Goal: Information Seeking & Learning: Learn about a topic

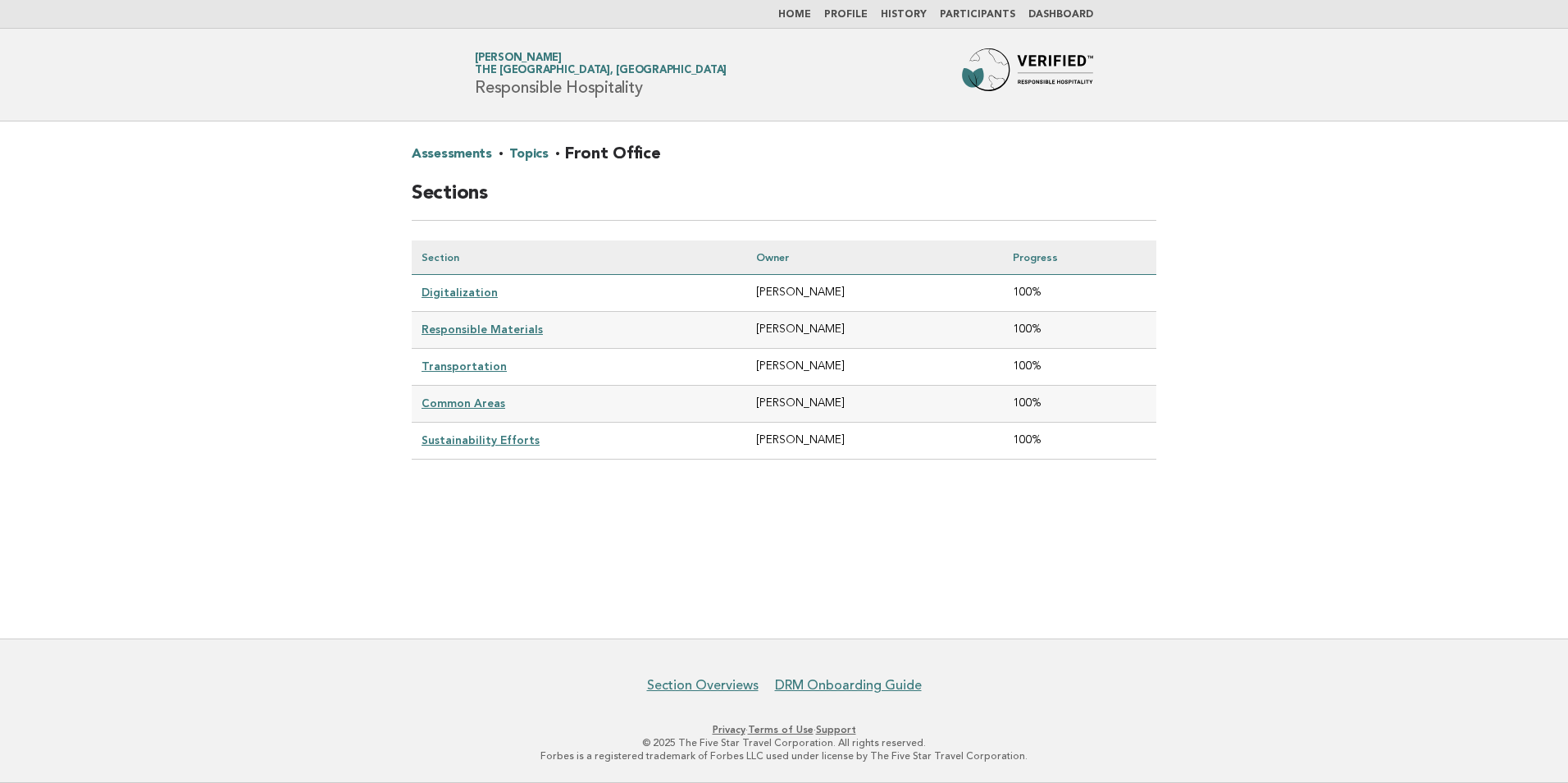
click at [1065, 12] on link "Dashboard" at bounding box center [1061, 15] width 65 height 10
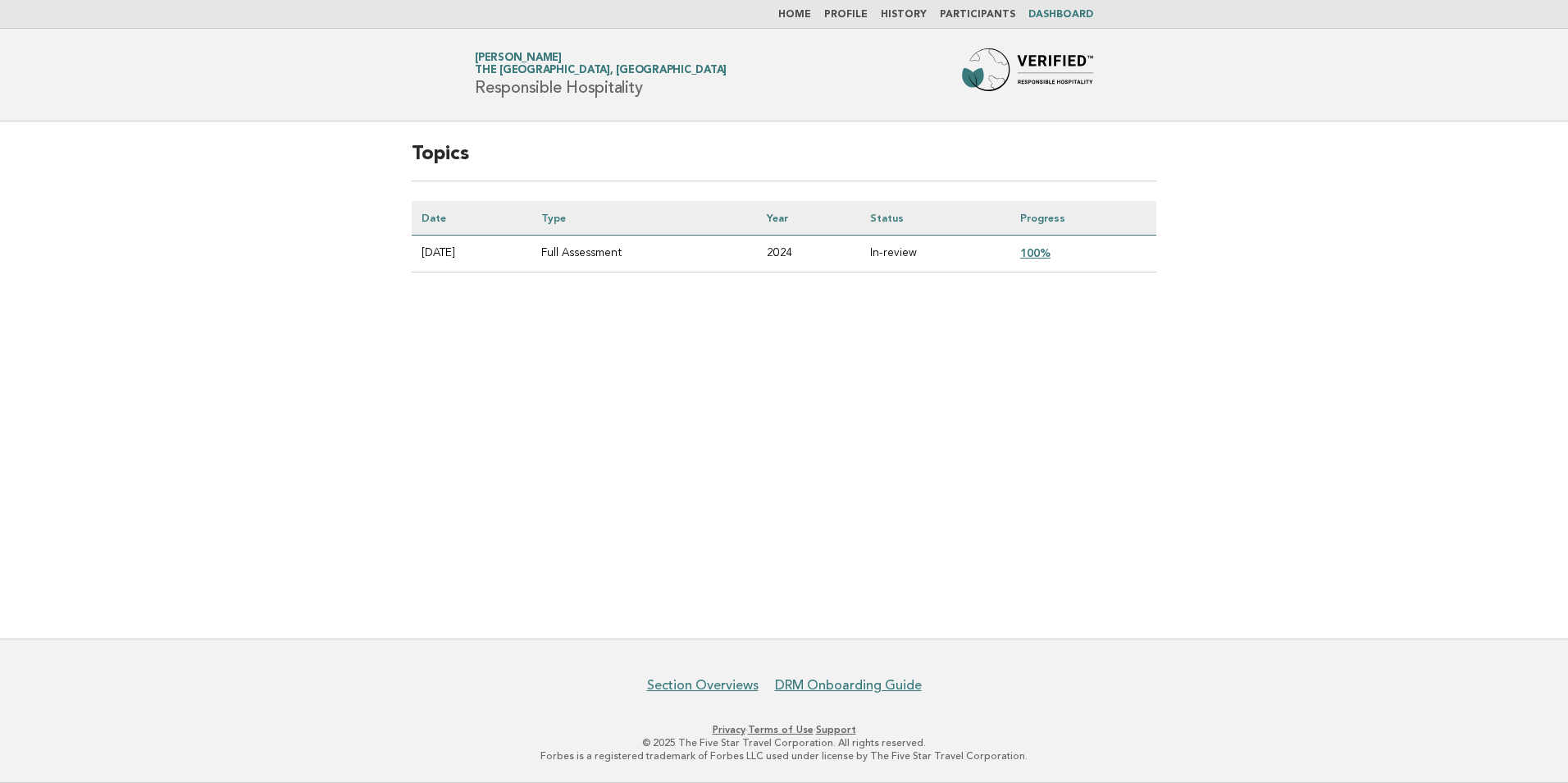
click at [1045, 250] on link "100%" at bounding box center [1036, 253] width 30 height 14
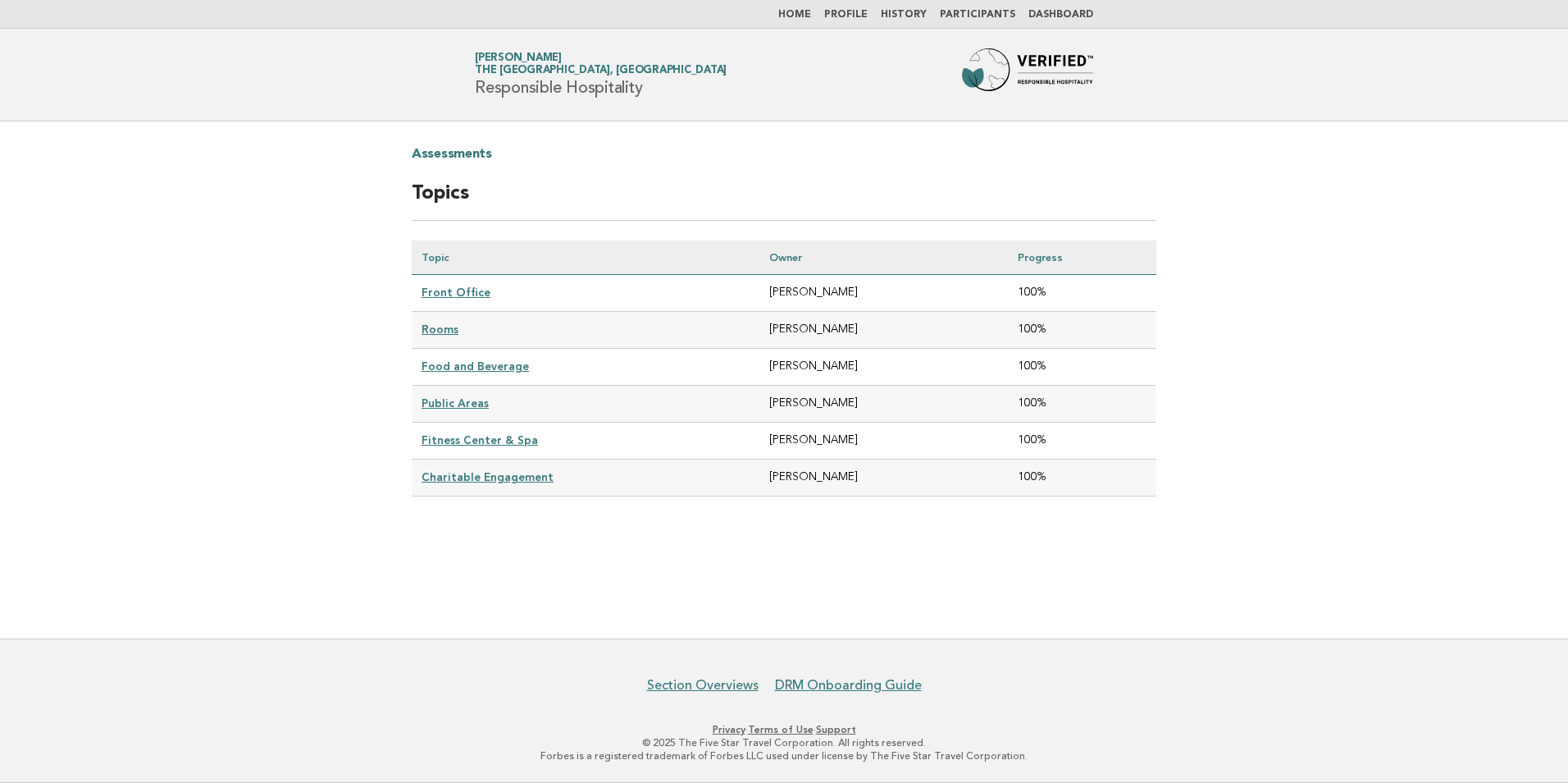
click at [478, 439] on link "Fitness Center & Spa" at bounding box center [480, 440] width 117 height 14
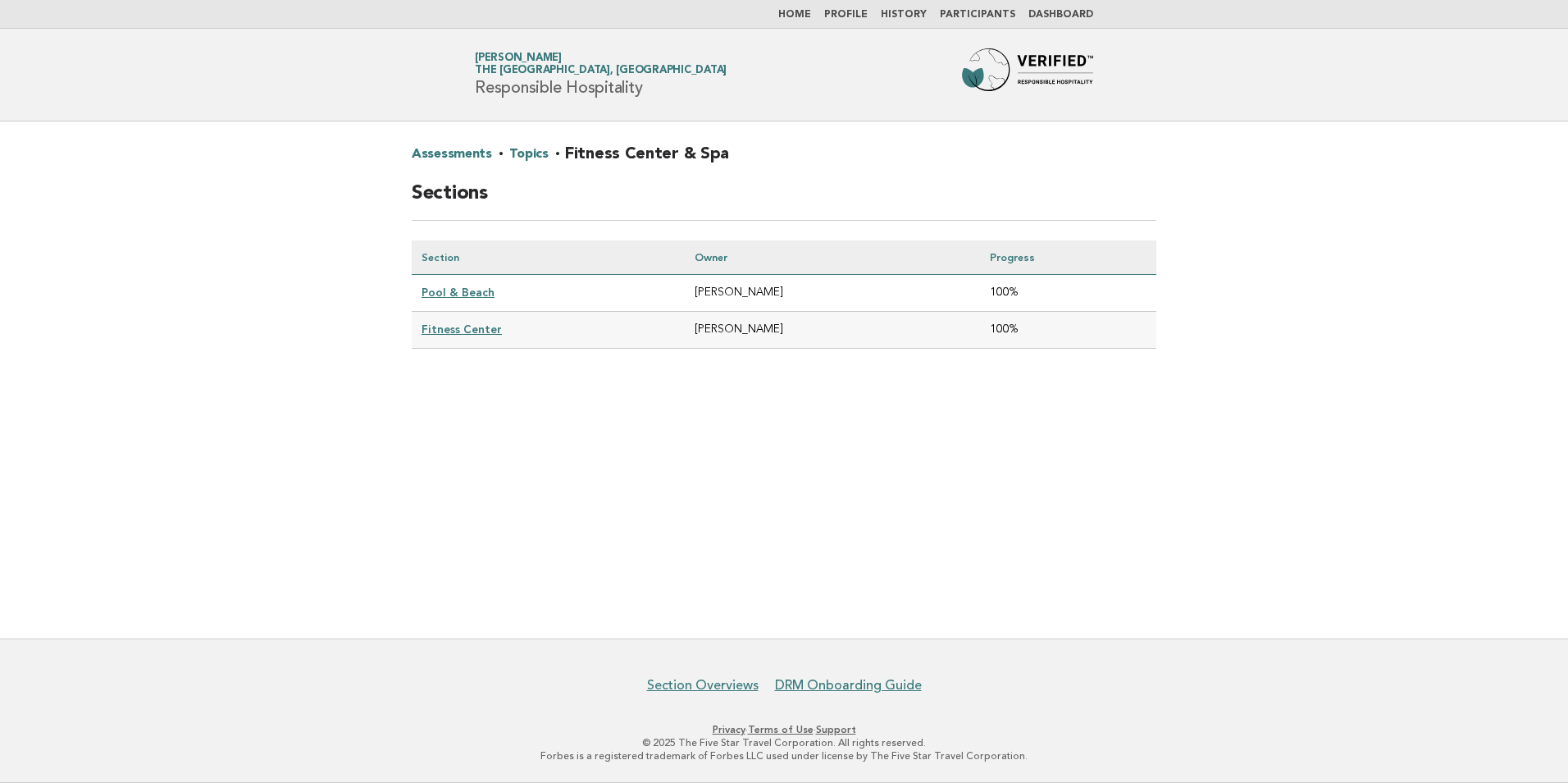
click at [471, 291] on link "Pool & Beach" at bounding box center [458, 292] width 73 height 14
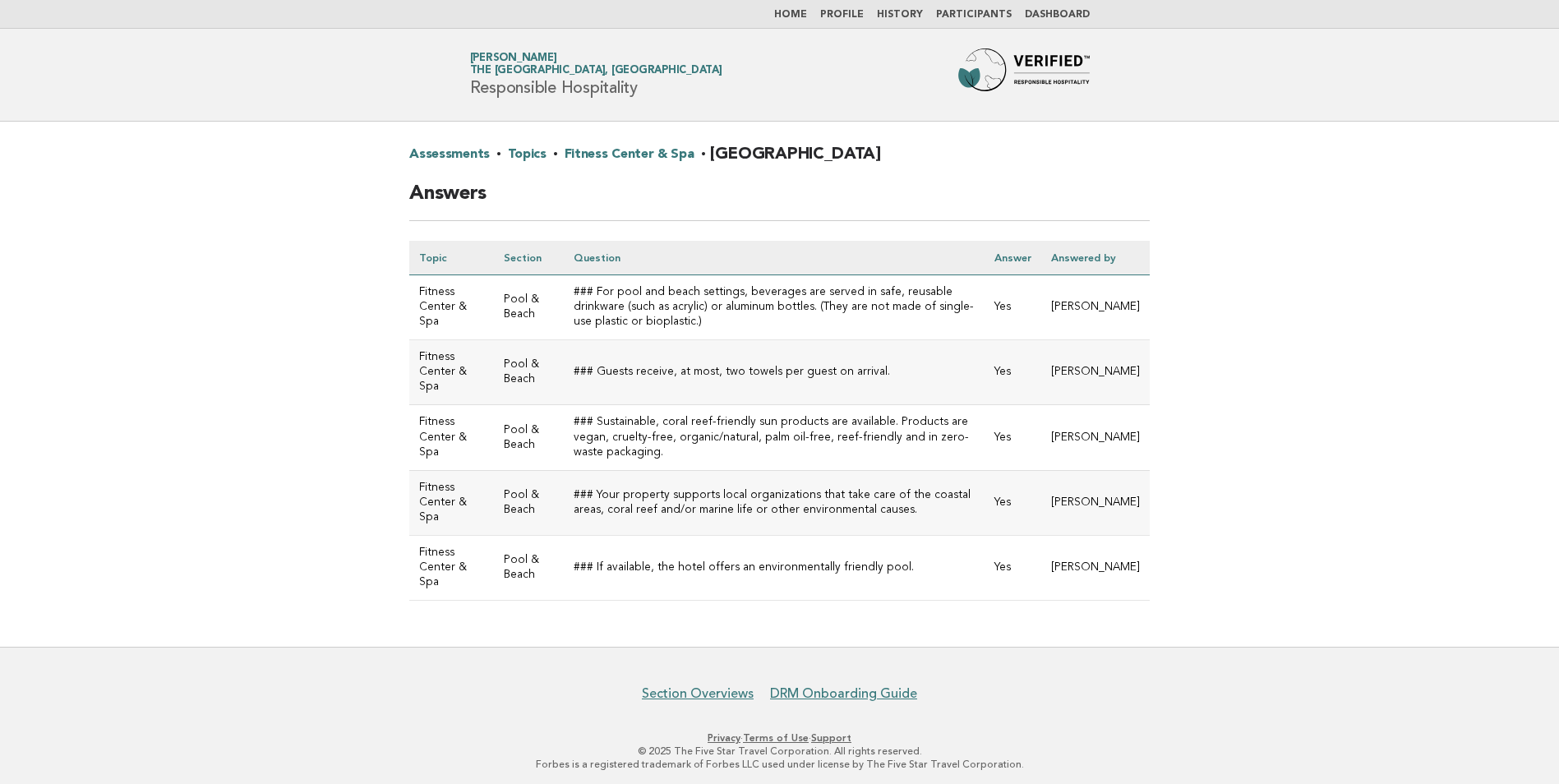
click at [849, 361] on td "### Guests receive, at most, two towels per guest on arrival." at bounding box center [774, 372] width 420 height 65
click at [833, 321] on td "### For pool and beach settings, beverages are served in safe, reusable drinkwa…" at bounding box center [774, 308] width 420 height 65
click at [802, 494] on td "### Your property supports local organizations that take care of the coastal ar…" at bounding box center [774, 502] width 420 height 65
drag, startPoint x: 797, startPoint y: 441, endPoint x: 798, endPoint y: 393, distance: 48.0
click at [798, 439] on td "### Sustainable, coral reef-friendly sun products are available. Products are v…" at bounding box center [774, 437] width 420 height 65
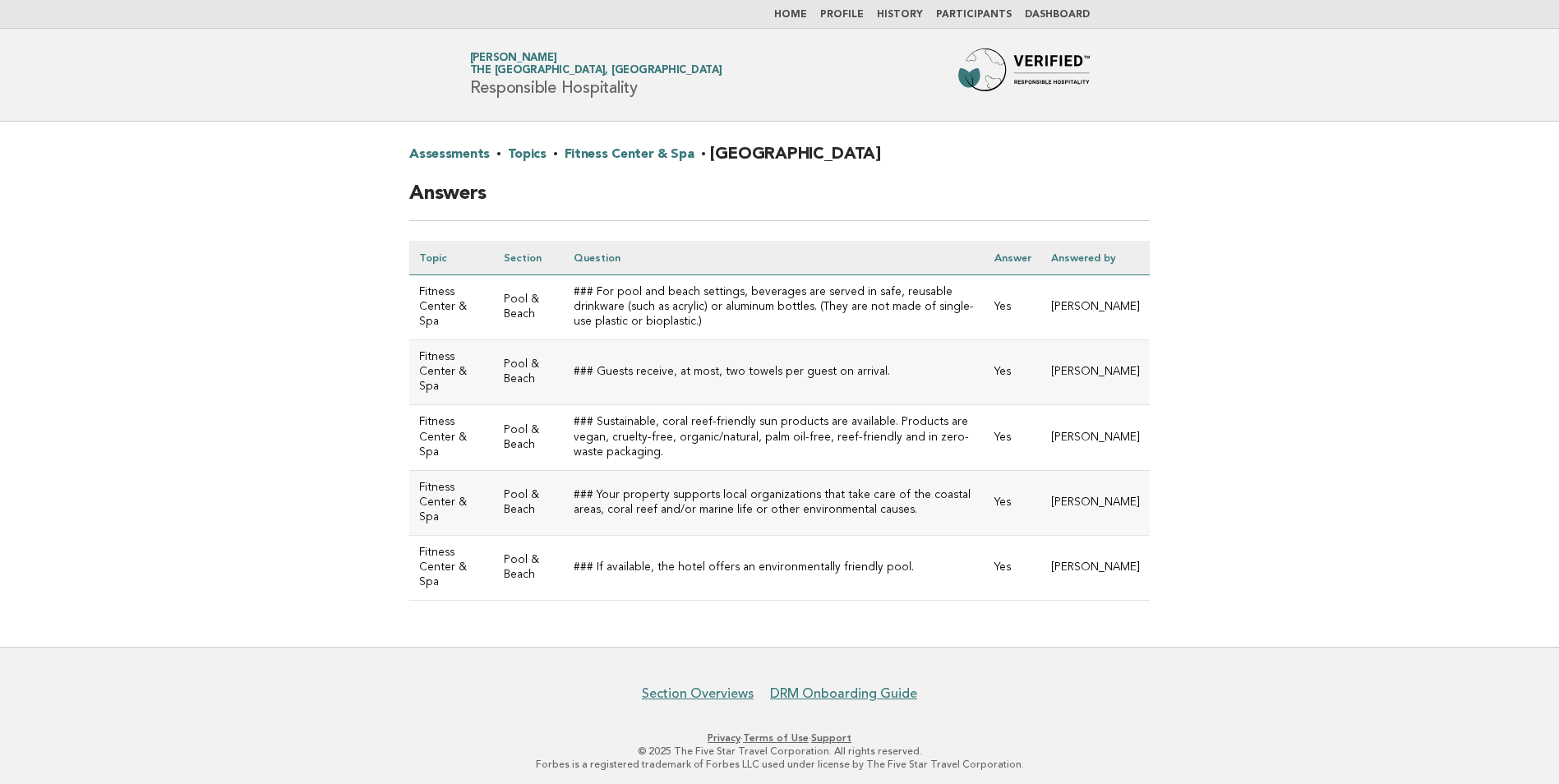
click at [799, 381] on td "### Guests receive, at most, two towels per guest on arrival." at bounding box center [774, 372] width 420 height 65
click at [801, 337] on td "### For pool and beach settings, beverages are served in safe, reusable drinkwa…" at bounding box center [774, 308] width 420 height 65
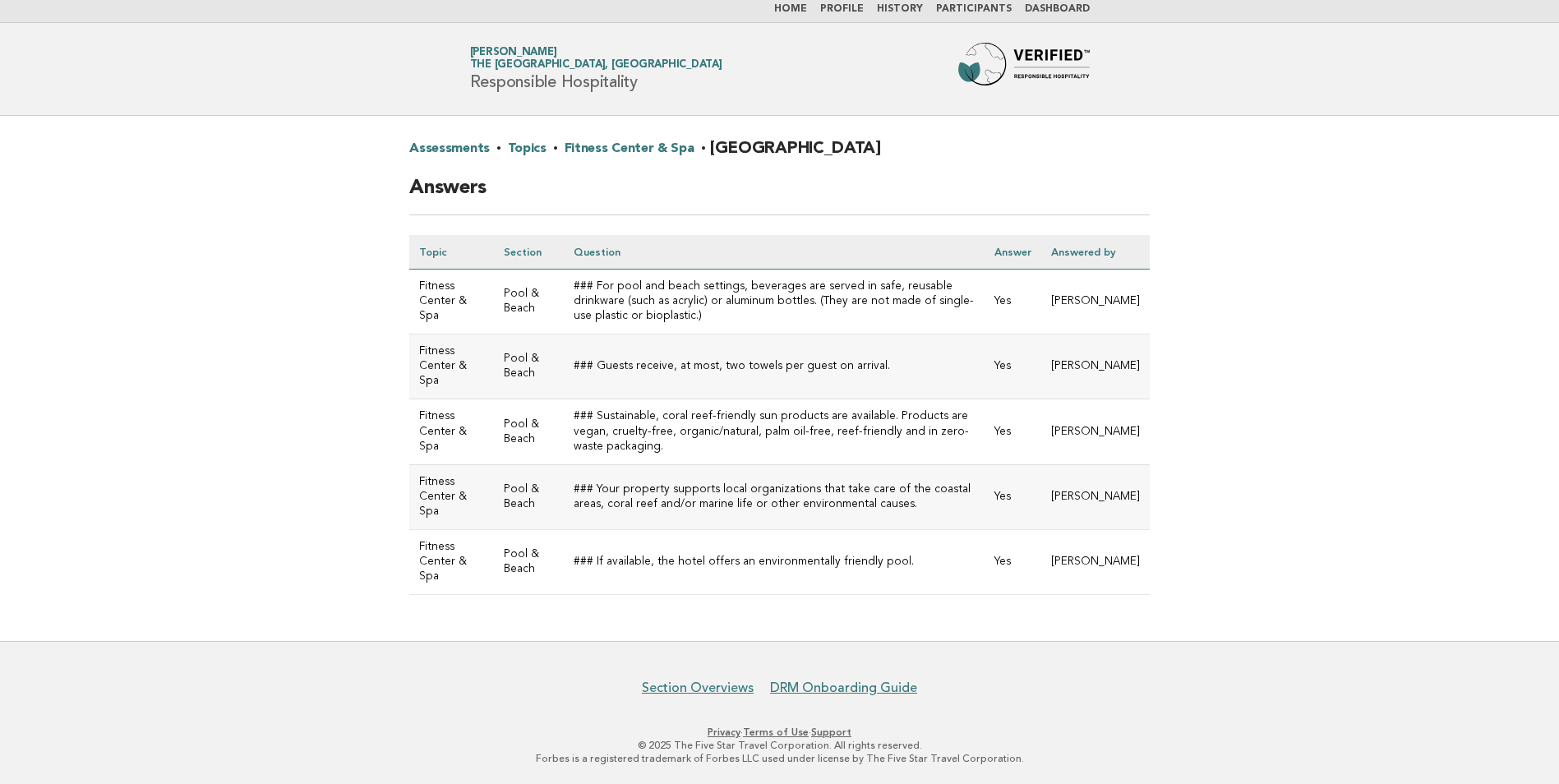
scroll to position [7, 0]
click at [564, 375] on td "### Guests receive, at most, two towels per guest on arrival." at bounding box center [774, 366] width 420 height 65
click at [624, 313] on td "### For pool and beach settings, beverages are served in safe, reusable drinkwa…" at bounding box center [774, 301] width 420 height 65
